Goal: Check status: Check status

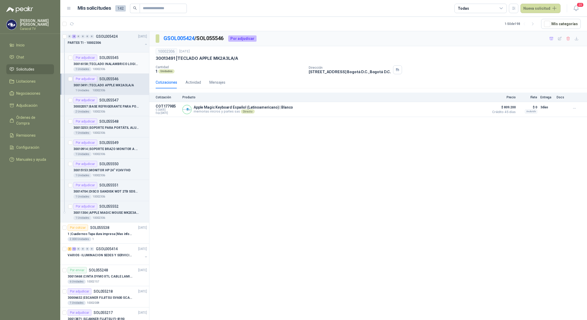
click at [107, 61] on div "Por adjudicar SOL055545" at bounding box center [95, 58] width 45 height 6
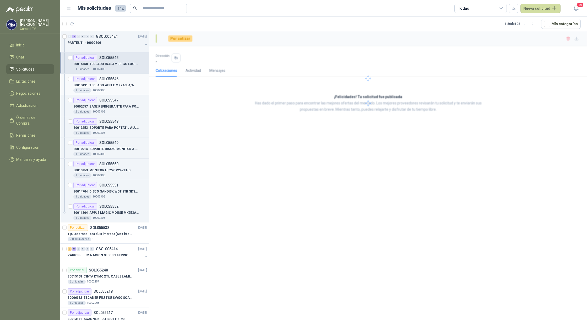
click at [111, 86] on p "30013491 | TECLADO APPLE MK2A3LA/A" at bounding box center [103, 85] width 61 height 5
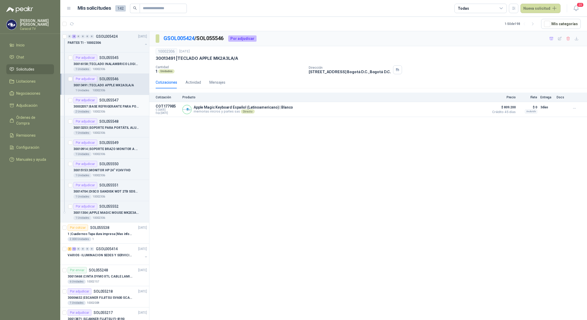
click at [119, 110] on div "30002057 | BASE REFRIGERANTE PARA PORTATIL" at bounding box center [110, 106] width 74 height 6
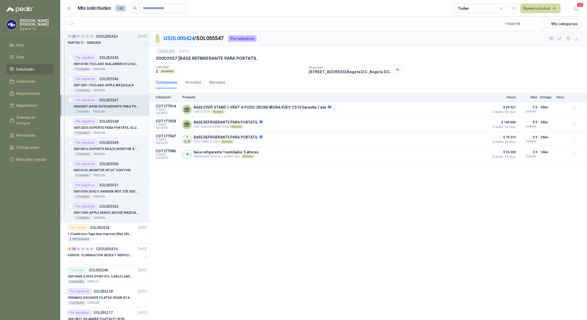
click at [111, 131] on div "30013253 | SOPORTE PARA PORTÁTIL ALUMINIO PLEGABLE" at bounding box center [110, 128] width 74 height 6
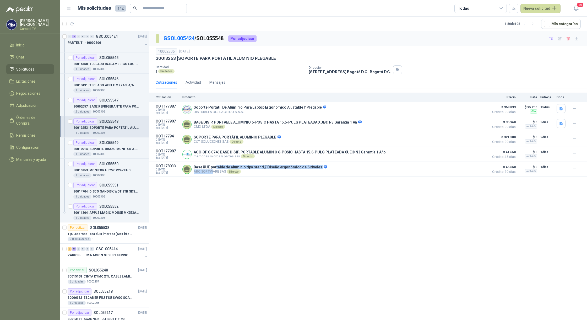
drag, startPoint x: 216, startPoint y: 170, endPoint x: 212, endPoint y: 183, distance: 13.2
click at [212, 183] on div "GSOL005424 / SOL055548 Por adjudicar 10002306 [DATE] 30013253 | SOPORTE PARA …" at bounding box center [368, 176] width 438 height 290
click at [219, 202] on div "GSOL005424 / SOL055548 Por adjudicar 10002306 [DATE] 30013253 | SOPORTE PARA …" at bounding box center [368, 176] width 438 height 290
click at [477, 171] on button "Detalles" at bounding box center [474, 169] width 25 height 7
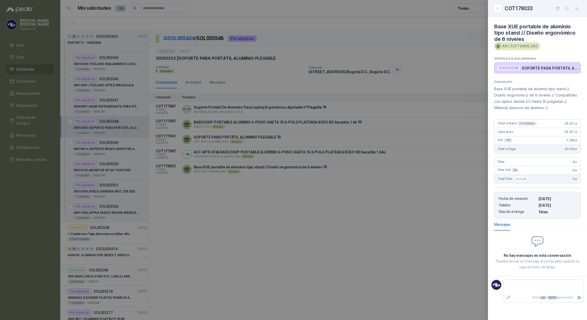
click at [331, 193] on div at bounding box center [293, 160] width 587 height 320
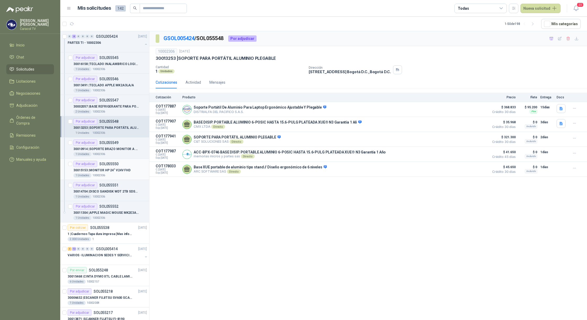
click at [112, 172] on p "30015153 | MONITOR HP 24" V24V FHD" at bounding box center [101, 170] width 57 height 5
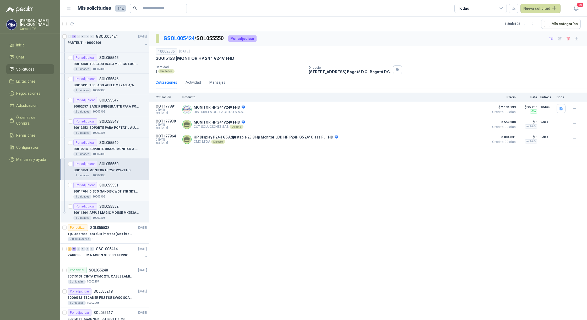
click at [120, 197] on div "1 Unidades 10002306" at bounding box center [110, 197] width 74 height 4
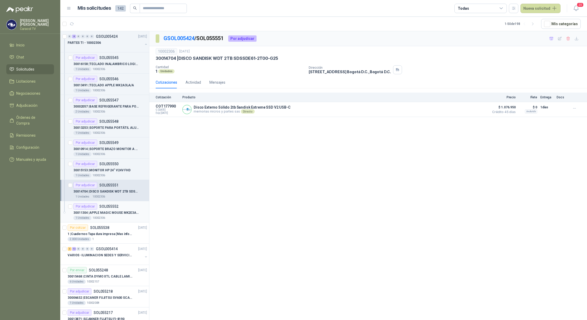
click at [112, 213] on p "30011304 | APPLE MAGIC MOUSE MK2E3AM/A" at bounding box center [105, 212] width 65 height 5
